Goal: Information Seeking & Learning: Learn about a topic

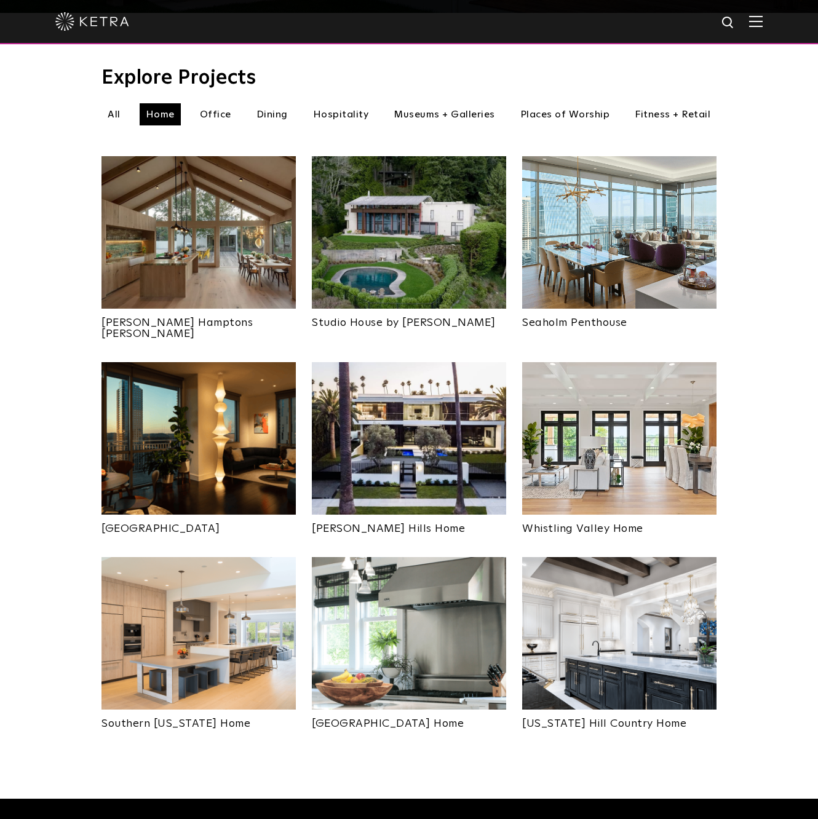
click at [757, 26] on img at bounding box center [756, 21] width 14 height 12
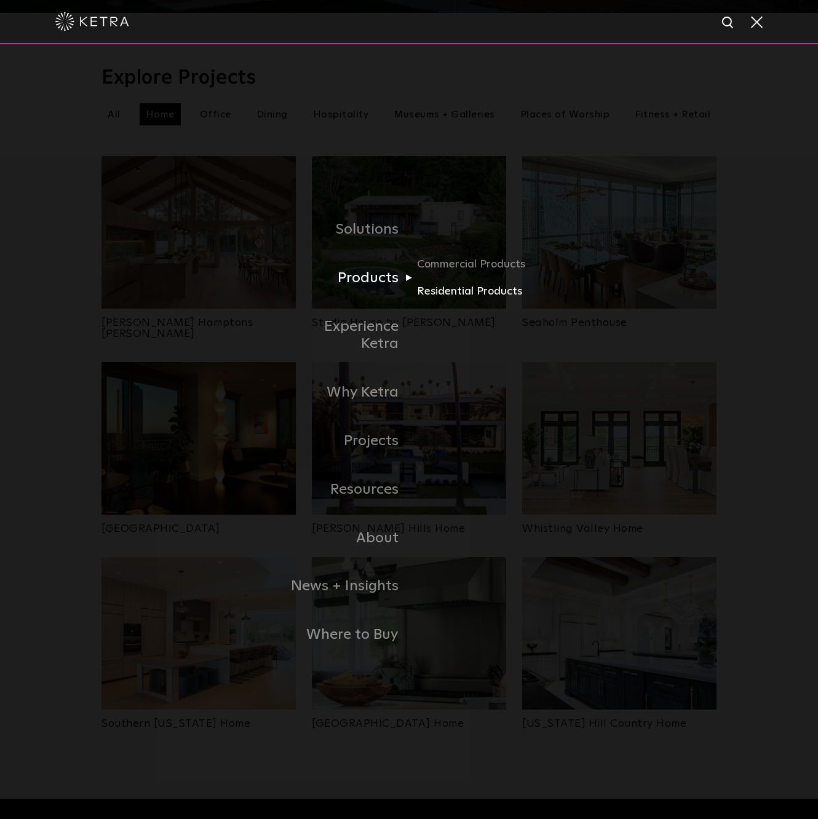
click at [443, 296] on link "Residential Products" at bounding box center [476, 292] width 118 height 18
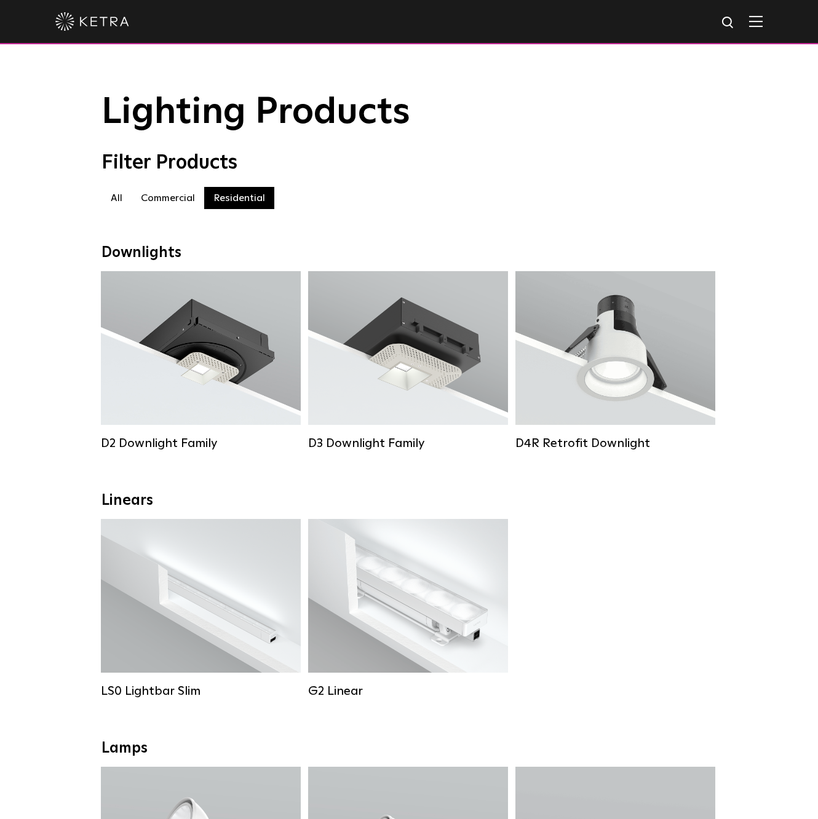
click at [755, 28] on div at bounding box center [408, 21] width 707 height 43
click at [755, 21] on img at bounding box center [756, 21] width 14 height 12
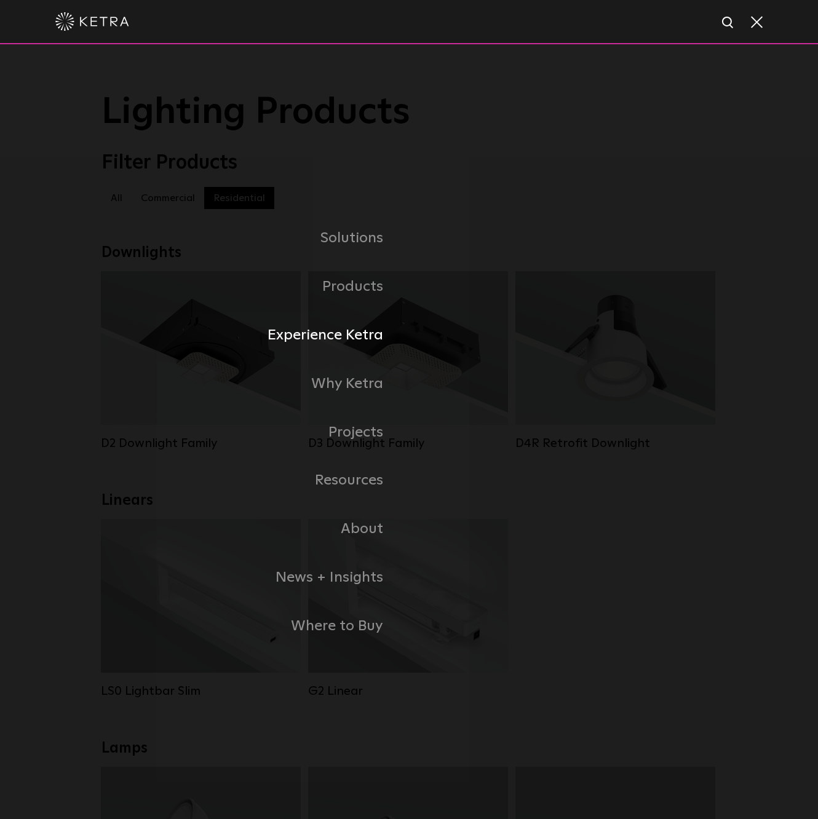
click at [356, 332] on link "Experience Ketra" at bounding box center [256, 335] width 308 height 49
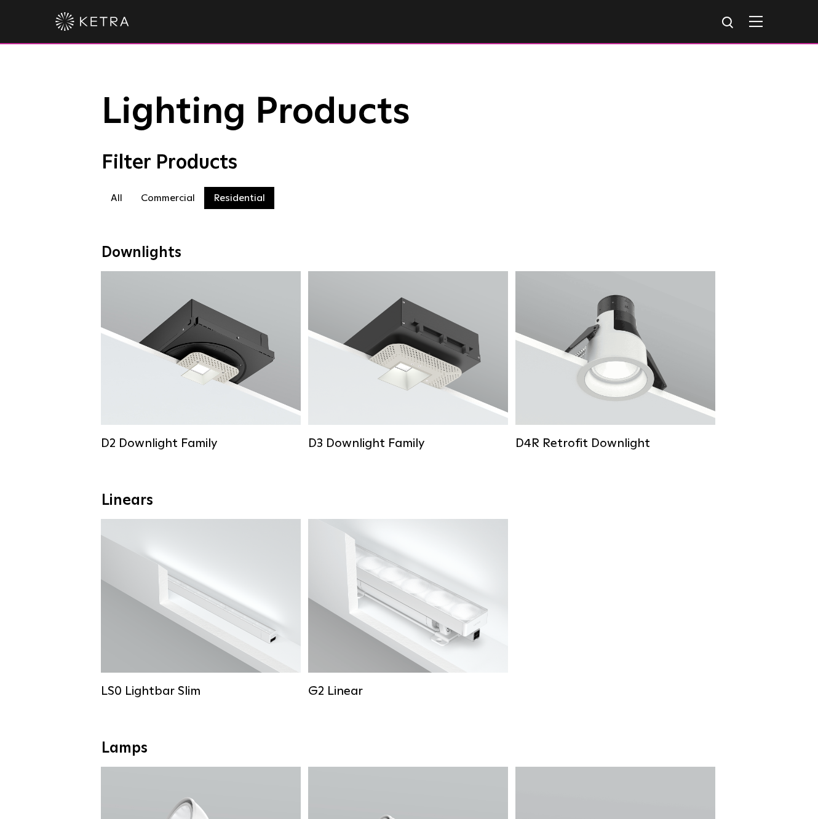
click at [754, 23] on img at bounding box center [756, 21] width 14 height 12
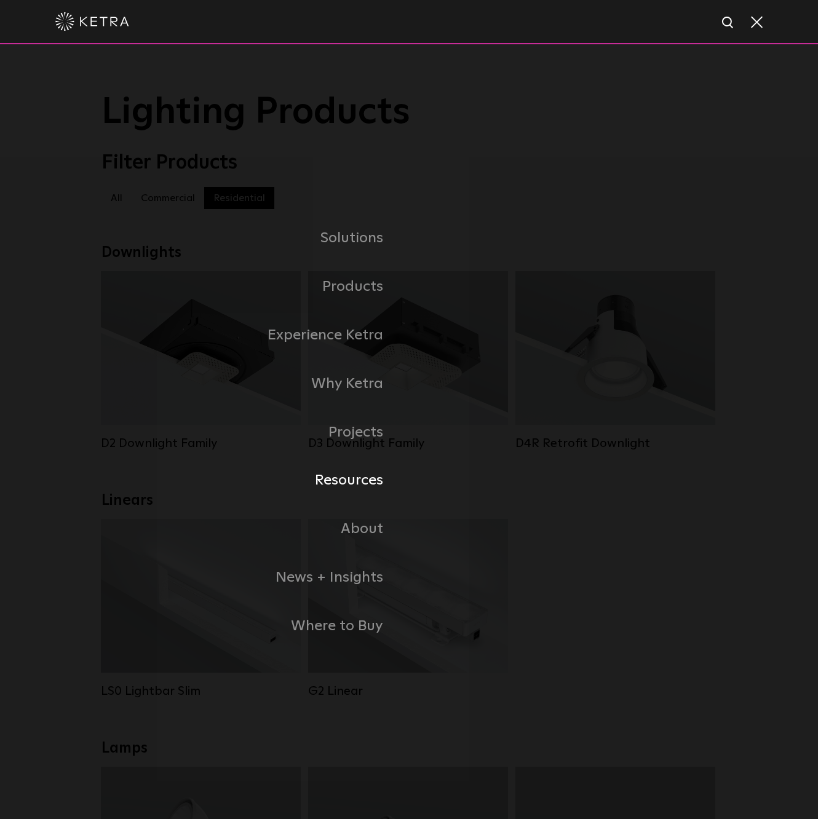
click at [367, 482] on link "Resources" at bounding box center [256, 480] width 308 height 49
